Goal: Task Accomplishment & Management: Manage account settings

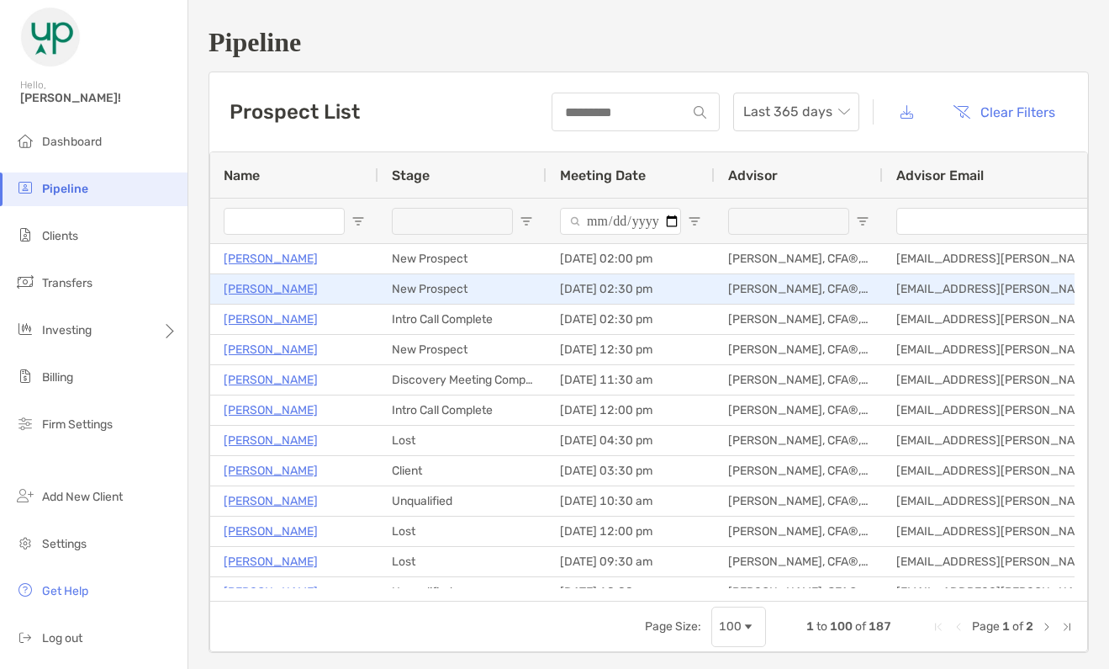
click at [317, 292] on p "[PERSON_NAME]" at bounding box center [271, 288] width 94 height 21
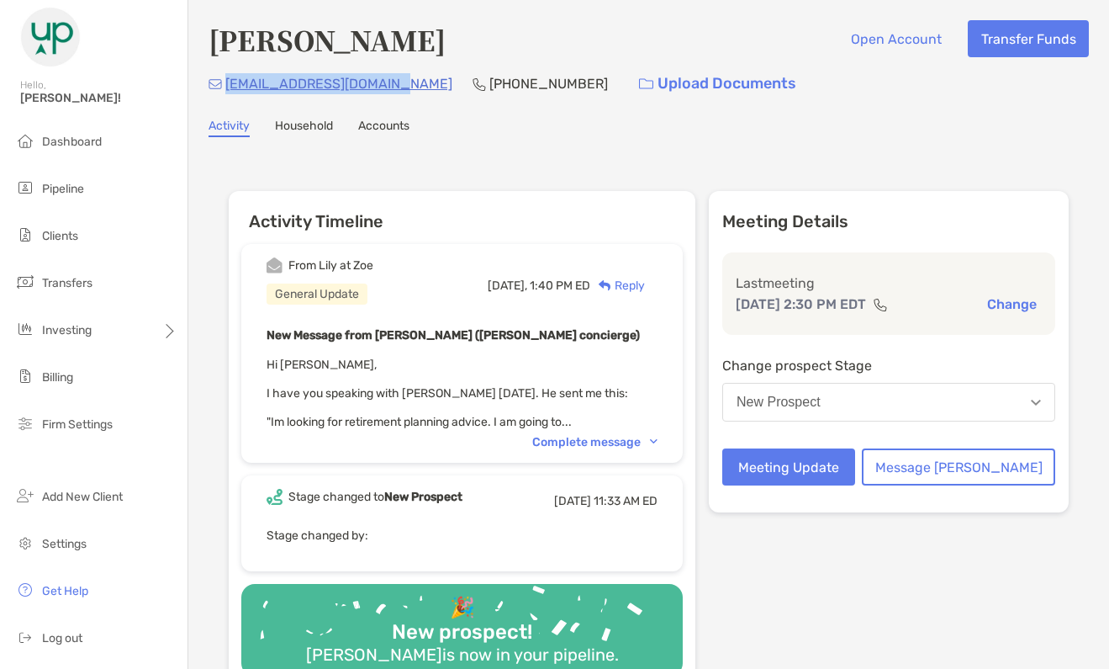
drag, startPoint x: 0, startPoint y: 0, endPoint x: 224, endPoint y: 97, distance: 243.7
click at [224, 97] on div "[EMAIL_ADDRESS][DOMAIN_NAME] [PHONE_NUMBER] Upload Documents" at bounding box center [649, 84] width 881 height 36
copy p "[EMAIL_ADDRESS][DOMAIN_NAME]"
click at [873, 399] on button "New Prospect" at bounding box center [888, 402] width 333 height 39
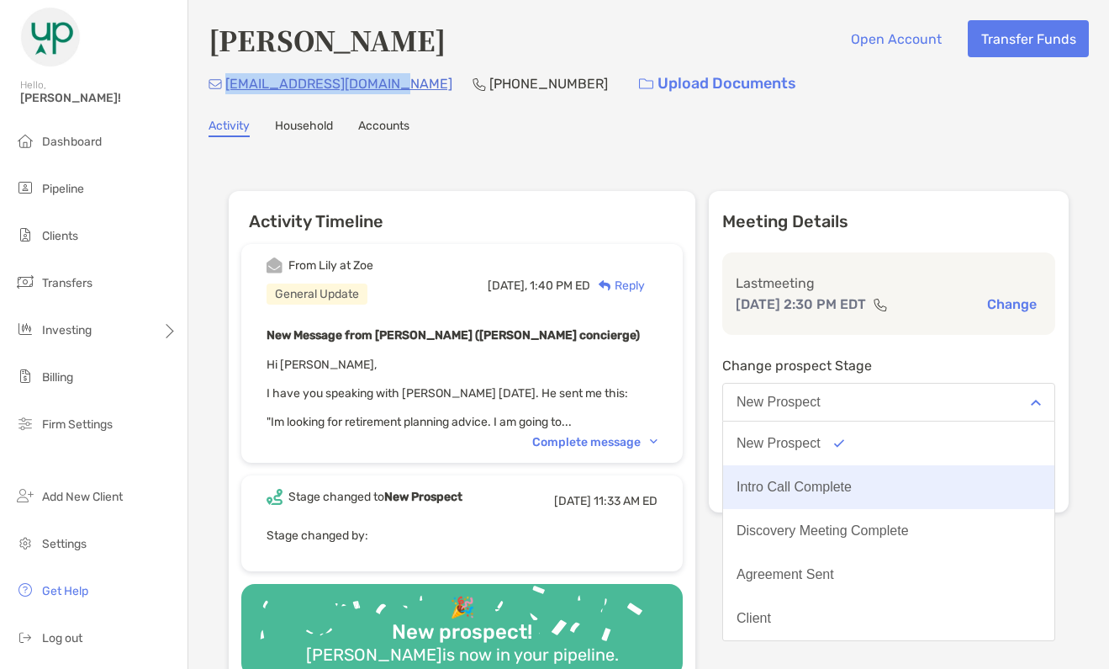
click at [849, 487] on div "Intro Call Complete" at bounding box center [794, 486] width 115 height 15
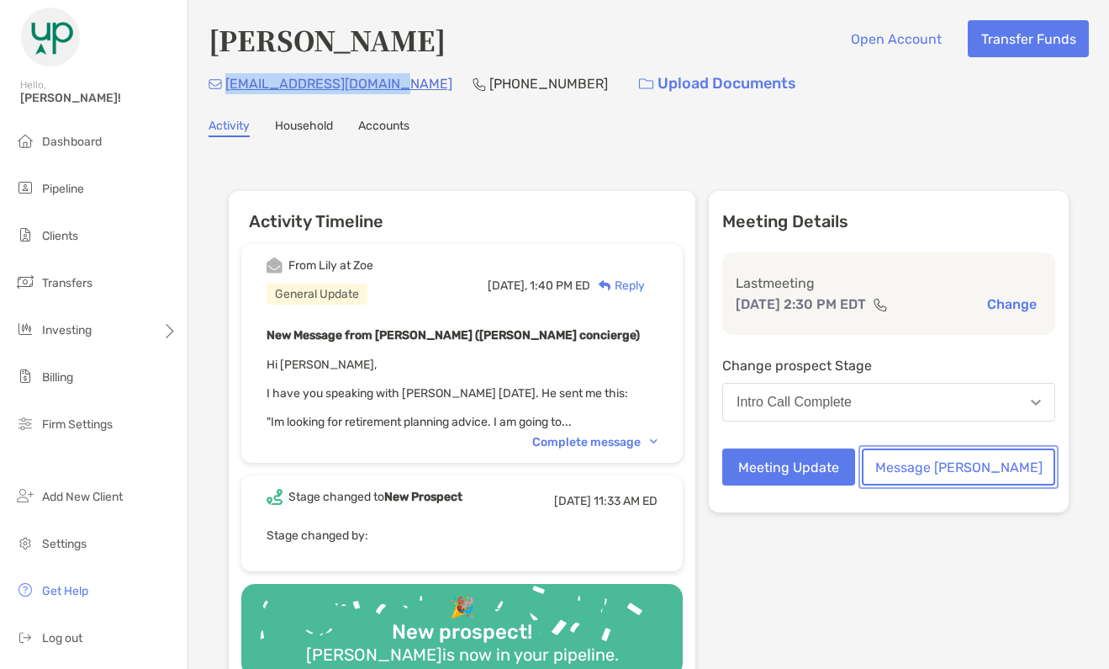
click at [970, 461] on button "Message [PERSON_NAME]" at bounding box center [958, 466] width 193 height 37
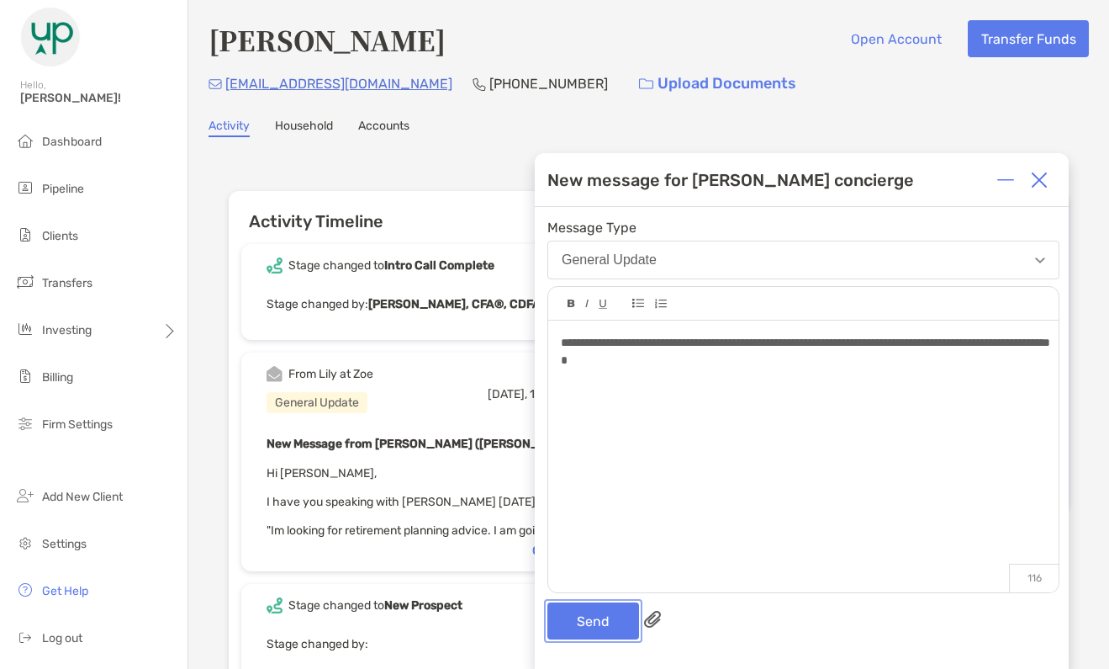
click at [595, 614] on button "Send" at bounding box center [594, 620] width 92 height 37
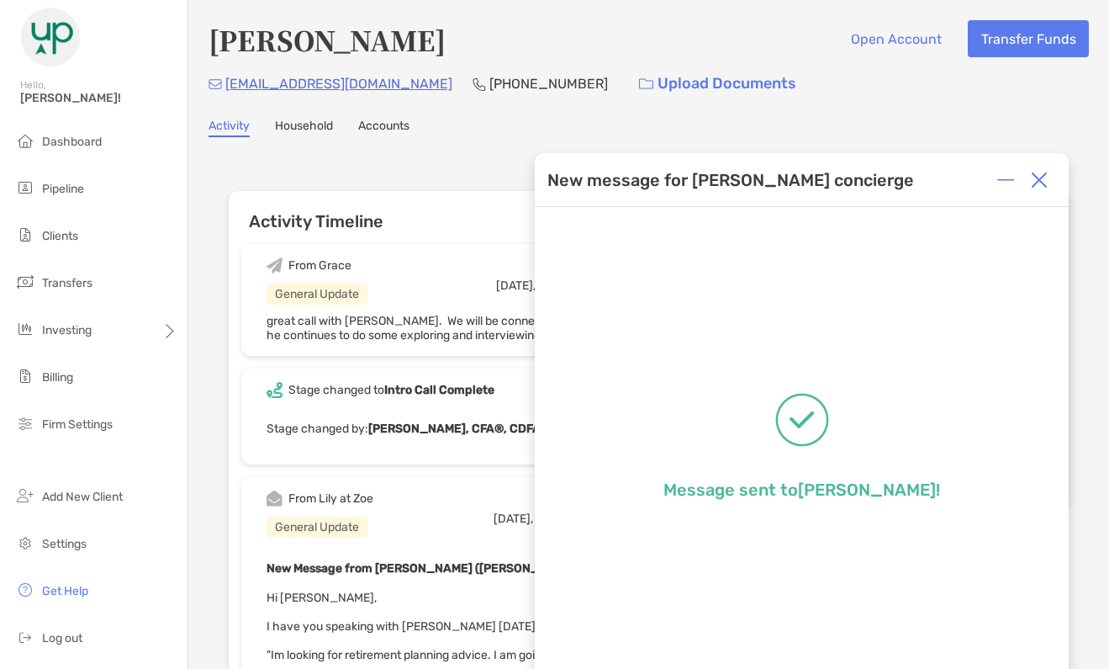
click at [1042, 183] on img at bounding box center [1039, 180] width 17 height 17
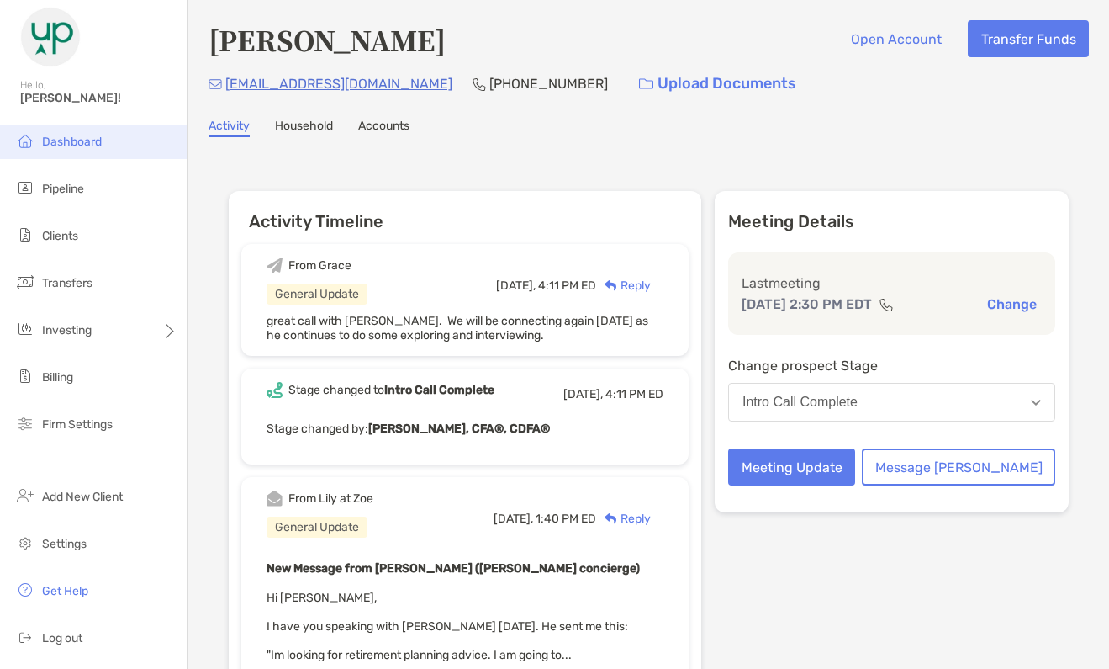
click at [53, 140] on span "Dashboard" at bounding box center [72, 142] width 60 height 14
